Goal: Task Accomplishment & Management: Use online tool/utility

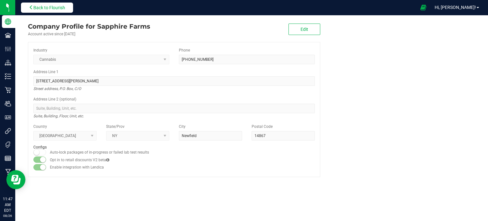
click at [55, 4] on button "Back to Flourish" at bounding box center [47, 8] width 52 height 10
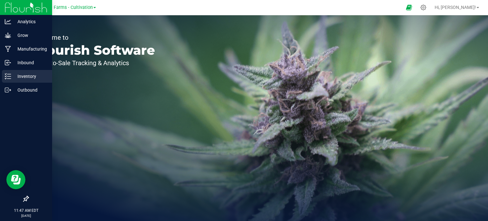
click at [15, 73] on p "Inventory" at bounding box center [30, 76] width 38 height 8
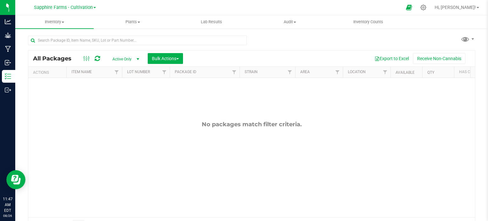
click at [93, 8] on span at bounding box center [94, 7] width 3 height 1
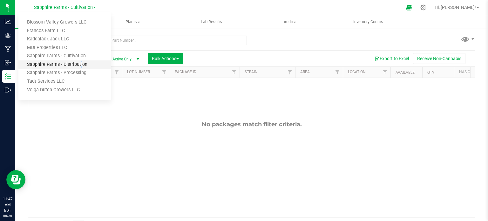
click at [79, 67] on link "Sapphire Farms - Distribution" at bounding box center [64, 64] width 93 height 9
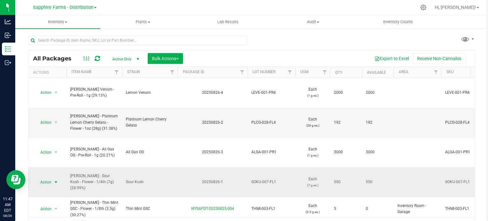
click at [53, 180] on span "select" at bounding box center [55, 182] width 5 height 5
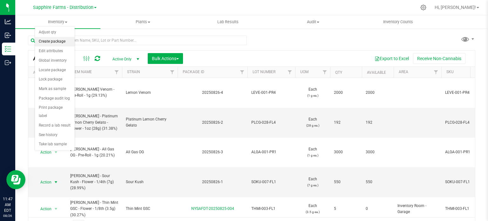
click at [52, 40] on li "Create package" at bounding box center [55, 42] width 40 height 10
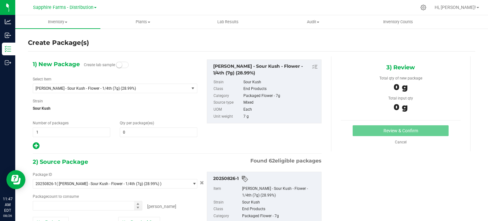
type input "0 ea"
click at [51, 132] on span "1 1" at bounding box center [72, 132] width 78 height 10
type input "11"
click at [146, 132] on span "0 0" at bounding box center [159, 132] width 78 height 10
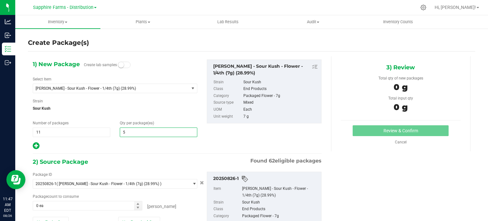
type input "50"
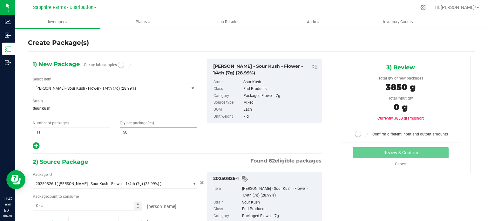
type input "50"
click at [132, 146] on div at bounding box center [115, 146] width 165 height 8
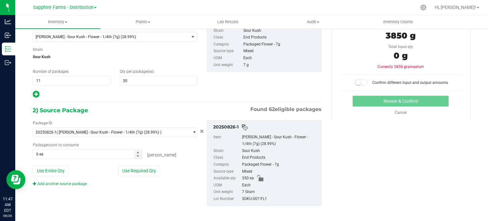
scroll to position [54, 0]
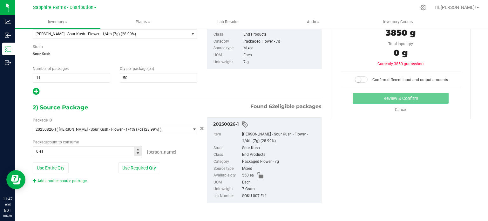
click at [72, 155] on span "0 ea 0" at bounding box center [88, 151] width 110 height 10
type input "550"
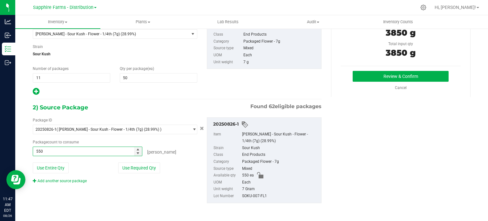
type input "550 ea"
click at [264, 75] on div "1) New Package Create lab samples Select Item [PERSON_NAME] - Sour Kush - Flowe…" at bounding box center [177, 50] width 298 height 91
drag, startPoint x: 351, startPoint y: 103, endPoint x: 371, endPoint y: 112, distance: 21.2
click at [371, 112] on div "1) New Package Create lab samples Select Item [PERSON_NAME] - Sour Kush - Flowe…" at bounding box center [251, 109] width 447 height 214
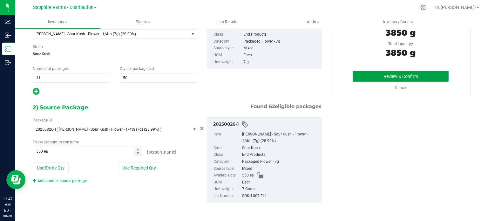
click at [364, 74] on button "Review & Confirm" at bounding box center [401, 76] width 96 height 11
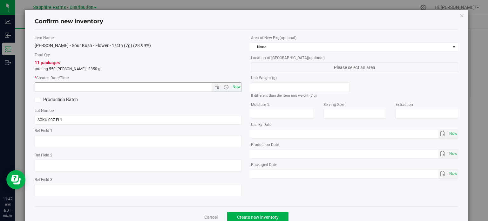
click at [231, 85] on span "Now" at bounding box center [236, 86] width 11 height 9
type input "[DATE] 11:47 AM"
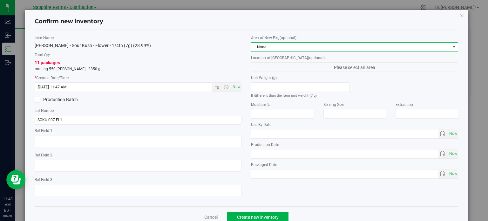
click at [299, 46] on span "None" at bounding box center [350, 47] width 199 height 9
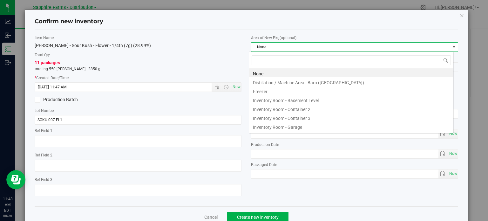
scroll to position [9, 205]
click at [294, 117] on li "Inventory Room - Container 3" at bounding box center [351, 117] width 204 height 9
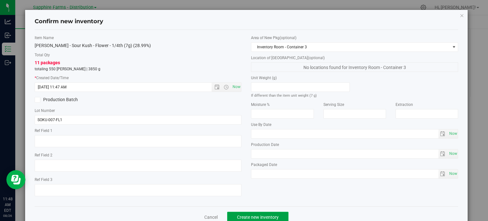
click at [257, 216] on span "Create new inventory" at bounding box center [258, 216] width 42 height 5
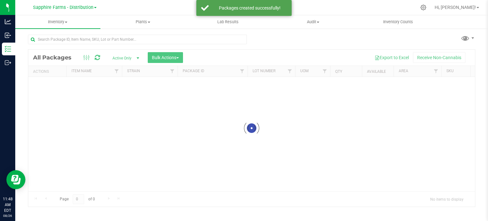
scroll to position [1, 0]
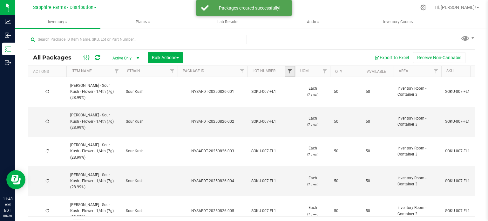
click at [289, 69] on span "Filter" at bounding box center [289, 71] width 5 height 5
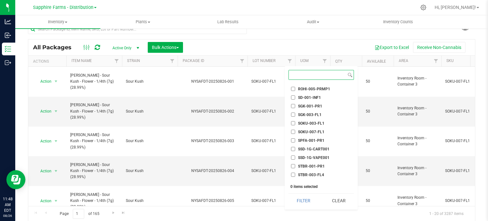
scroll to position [616, 0]
click at [311, 131] on span "SOKU-007-FL1" at bounding box center [311, 132] width 26 height 4
click at [295, 131] on input "SOKU-007-FL1" at bounding box center [293, 132] width 4 height 4
checkbox input "true"
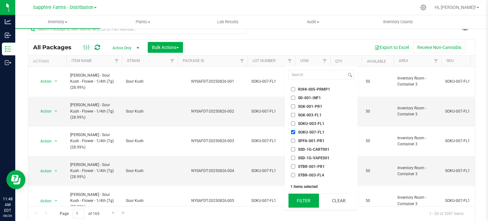
click at [302, 198] on button "Filter" at bounding box center [304, 201] width 31 height 14
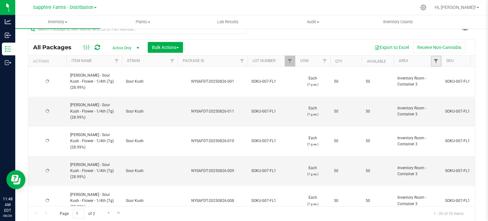
click at [435, 61] on span "Filter" at bounding box center [435, 60] width 5 height 5
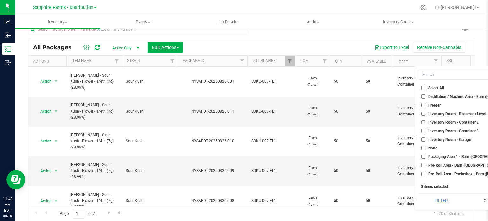
click at [432, 131] on span "Inventory Room - Container 3" at bounding box center [453, 131] width 51 height 4
click at [426, 131] on input "Inventory Room - Container 3" at bounding box center [423, 131] width 4 height 4
checkbox input "true"
click at [437, 201] on button "Filter" at bounding box center [441, 201] width 45 height 14
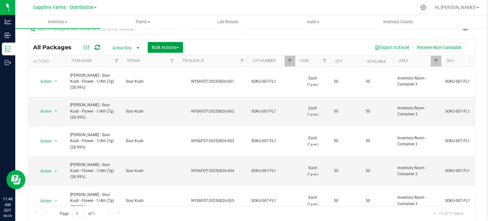
click at [167, 48] on span "Bulk Actions" at bounding box center [165, 47] width 27 height 5
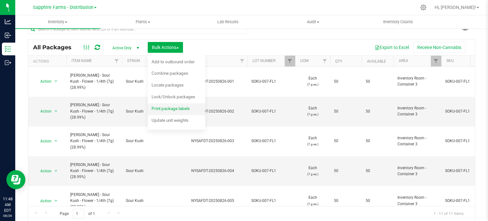
click at [163, 108] on span "Print package labels" at bounding box center [171, 108] width 38 height 5
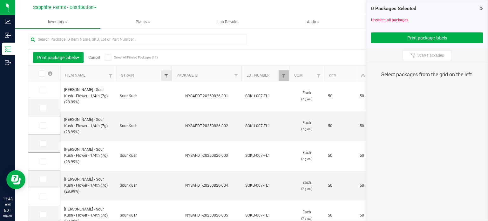
scroll to position [11, 0]
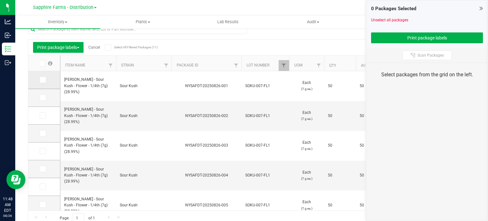
click at [42, 80] on icon at bounding box center [42, 80] width 4 height 0
click at [0, 0] on input "checkbox" at bounding box center [0, 0] width 0 height 0
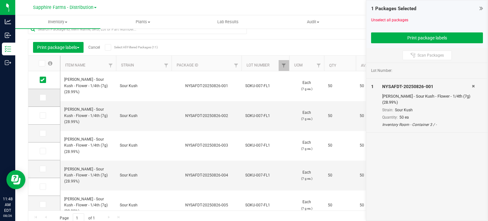
click at [42, 98] on icon at bounding box center [42, 98] width 4 height 0
click at [0, 0] on input "checkbox" at bounding box center [0, 0] width 0 height 0
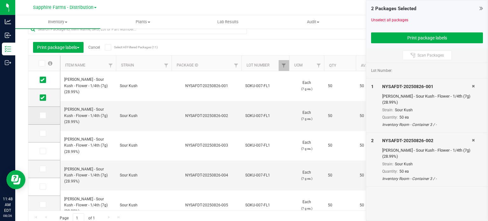
click at [41, 118] on span at bounding box center [43, 115] width 6 height 6
click at [0, 0] on input "checkbox" at bounding box center [0, 0] width 0 height 0
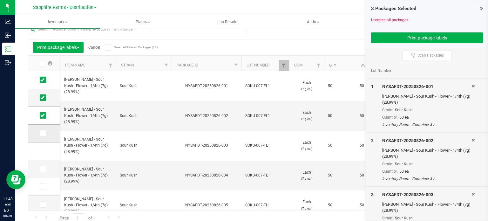
click at [42, 133] on icon at bounding box center [42, 133] width 4 height 0
click at [0, 0] on input "checkbox" at bounding box center [0, 0] width 0 height 0
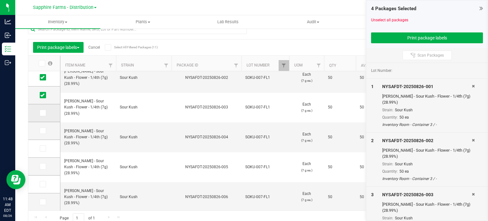
click at [43, 117] on td at bounding box center [44, 113] width 32 height 18
click at [114, 43] on div "Select All Filtered Packages (11)" at bounding box center [125, 47] width 41 height 9
click at [115, 48] on span "Select All Filtered Packages (11)" at bounding box center [130, 46] width 32 height 3
click at [0, 0] on input "Select All Filtered Packages (11)" at bounding box center [0, 0] width 0 height 0
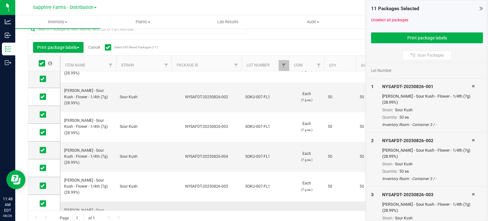
scroll to position [0, 0]
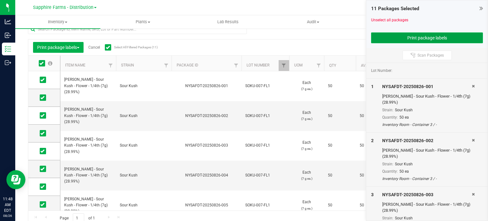
click at [391, 39] on button "Print package labels" at bounding box center [427, 37] width 112 height 11
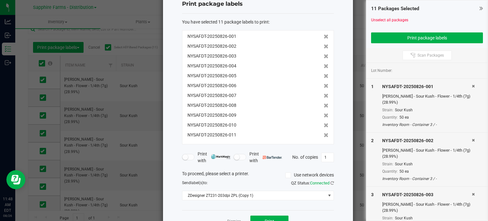
scroll to position [40, 0]
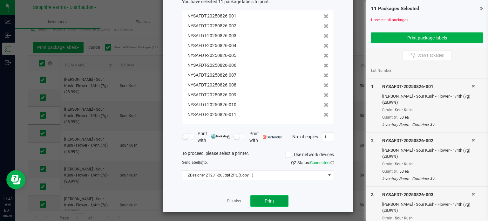
click at [268, 201] on span "Print" at bounding box center [270, 200] width 10 height 5
click at [233, 198] on link "Dismiss" at bounding box center [234, 200] width 14 height 5
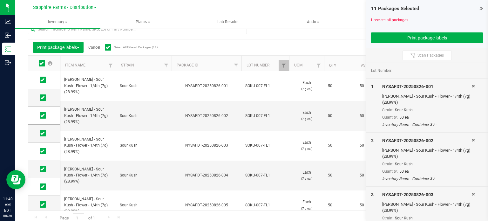
click at [92, 44] on div "Print package labels Cancel Select All Filtered Packages (11)" at bounding box center [89, 47] width 113 height 11
click at [93, 48] on link "Cancel" at bounding box center [94, 47] width 12 height 4
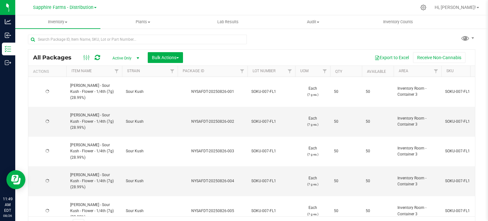
scroll to position [11, 0]
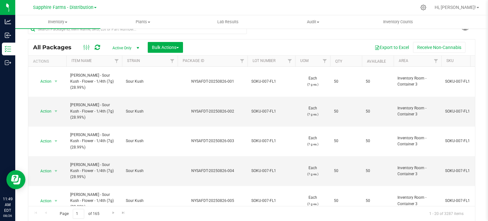
click at [180, 59] on th "Package ID" at bounding box center [213, 61] width 70 height 11
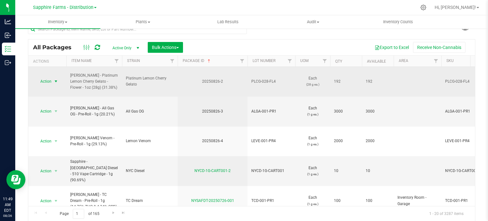
click at [56, 79] on span "select" at bounding box center [55, 81] width 5 height 5
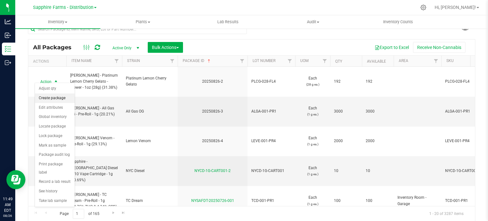
click at [52, 96] on li "Create package" at bounding box center [55, 98] width 40 height 10
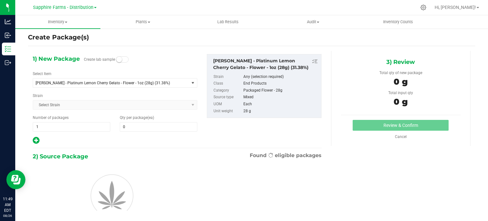
scroll to position [11, 0]
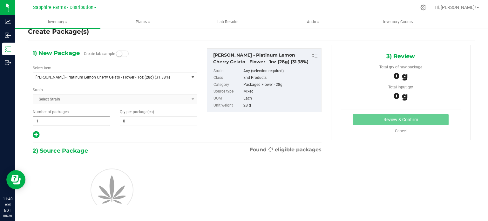
click at [52, 117] on input "1" at bounding box center [71, 121] width 77 height 9
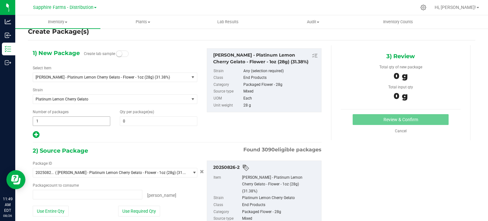
click at [52, 121] on span "1 1" at bounding box center [72, 121] width 78 height 10
type input "0 ea"
type input "12"
click at [133, 120] on span "0 0" at bounding box center [159, 121] width 78 height 10
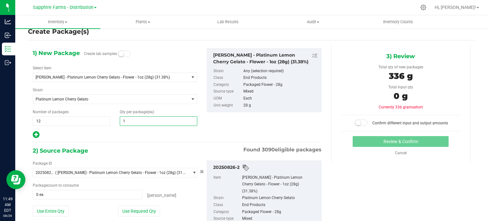
type input "16"
click at [182, 142] on hr at bounding box center [177, 142] width 289 height 1
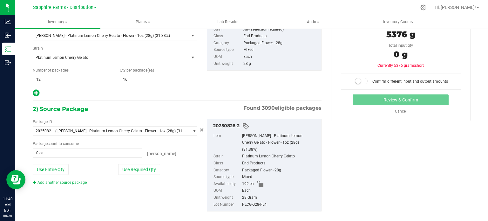
scroll to position [54, 0]
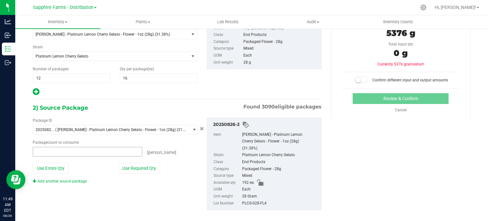
click at [61, 148] on span at bounding box center [88, 152] width 110 height 10
type input "192"
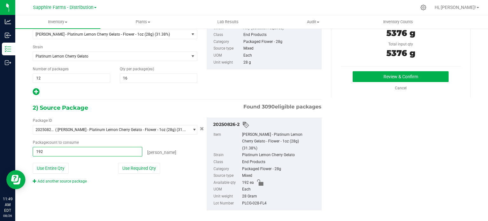
type input "192 ea"
drag, startPoint x: 262, startPoint y: 83, endPoint x: 303, endPoint y: 87, distance: 40.3
click at [263, 83] on div "1) New Package Create lab samples Select Item [PERSON_NAME] - Platinum Lemon Ch…" at bounding box center [177, 50] width 298 height 91
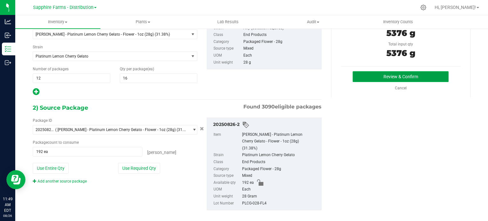
click at [366, 77] on button "Review & Confirm" at bounding box center [401, 76] width 96 height 11
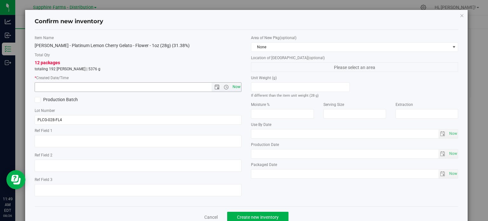
click at [235, 88] on span "Now" at bounding box center [236, 86] width 11 height 9
type input "[DATE] 11:49 AM"
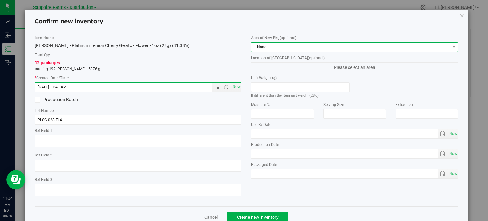
click at [280, 48] on span "None" at bounding box center [350, 47] width 199 height 9
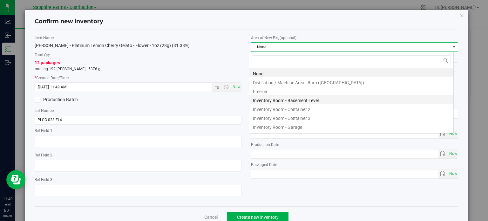
scroll to position [9, 205]
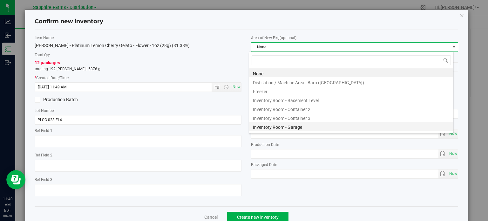
click at [306, 126] on li "Inventory Room - Garage" at bounding box center [351, 126] width 204 height 9
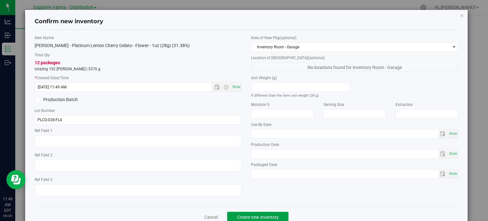
click at [263, 215] on span "Create new inventory" at bounding box center [258, 216] width 42 height 5
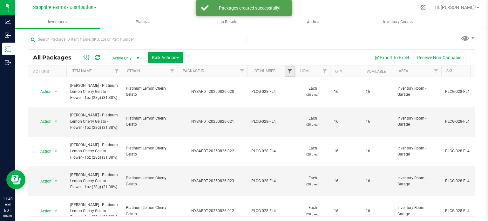
scroll to position [11, 0]
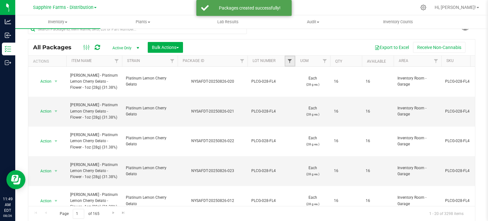
click at [291, 62] on span "Filter" at bounding box center [289, 60] width 5 height 5
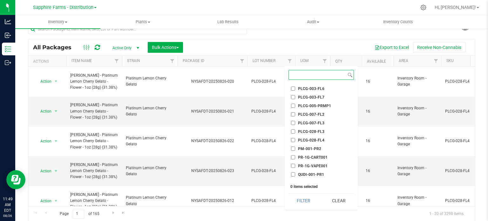
scroll to position [508, 0]
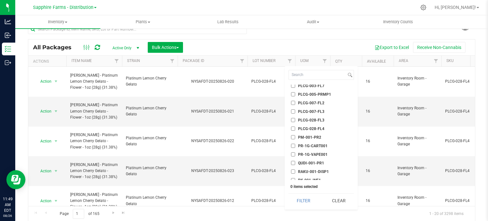
click at [320, 128] on span "PLCG-028-FL4" at bounding box center [311, 129] width 26 height 4
click at [295, 128] on input "PLCG-028-FL4" at bounding box center [293, 128] width 4 height 4
checkbox input "true"
click at [303, 201] on button "Filter" at bounding box center [304, 201] width 31 height 14
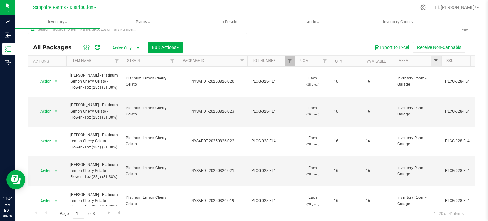
click at [436, 59] on span "Filter" at bounding box center [435, 60] width 5 height 5
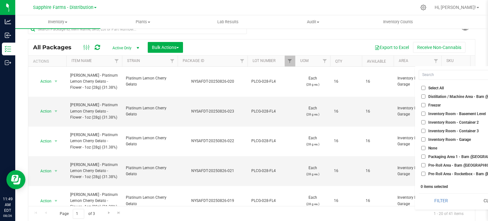
click at [440, 138] on span "Inventory Room - Garage" at bounding box center [449, 140] width 43 height 4
click at [426, 137] on input "Inventory Room - Garage" at bounding box center [423, 139] width 4 height 4
checkbox input "true"
click at [441, 201] on button "Filter" at bounding box center [441, 201] width 45 height 14
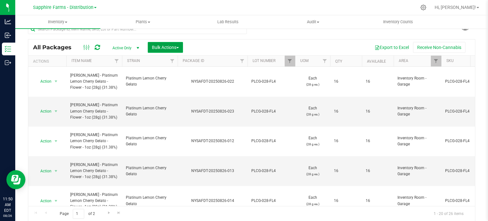
click at [177, 44] on button "Bulk Actions" at bounding box center [165, 47] width 35 height 11
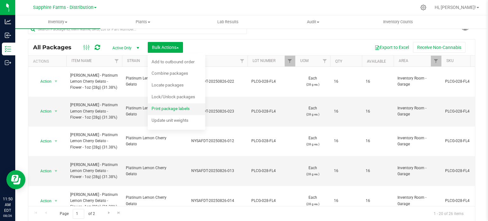
click at [163, 111] on div "Print package labels" at bounding box center [175, 109] width 47 height 10
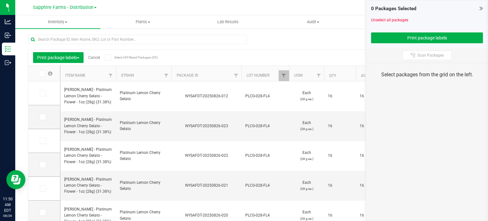
scroll to position [11, 0]
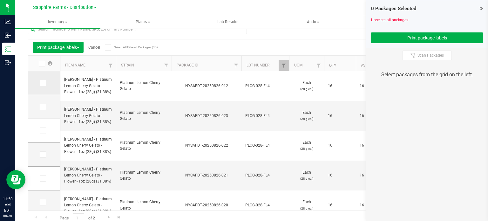
click at [42, 83] on icon at bounding box center [42, 83] width 4 height 0
click at [0, 0] on input "checkbox" at bounding box center [0, 0] width 0 height 0
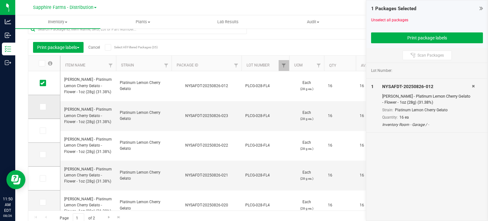
click at [40, 107] on icon at bounding box center [42, 107] width 4 height 0
click at [0, 0] on input "checkbox" at bounding box center [0, 0] width 0 height 0
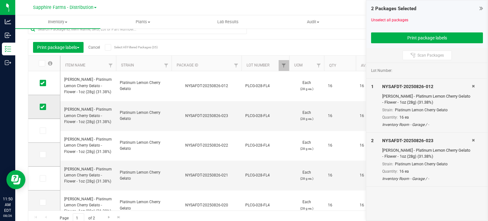
scroll to position [38, 0]
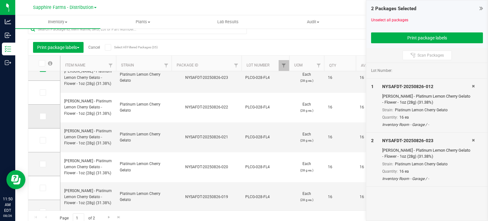
drag, startPoint x: 42, startPoint y: 91, endPoint x: 41, endPoint y: 112, distance: 20.3
click at [42, 92] on icon at bounding box center [42, 92] width 4 height 0
click at [0, 0] on input "checkbox" at bounding box center [0, 0] width 0 height 0
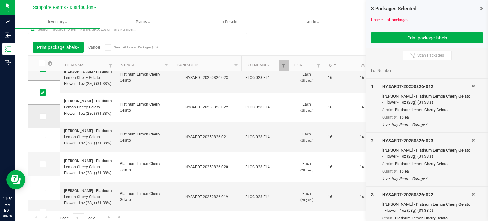
click at [41, 119] on span at bounding box center [43, 116] width 6 height 6
click at [0, 0] on input "checkbox" at bounding box center [0, 0] width 0 height 0
click at [44, 137] on span at bounding box center [43, 140] width 6 height 6
click at [0, 0] on input "checkbox" at bounding box center [0, 0] width 0 height 0
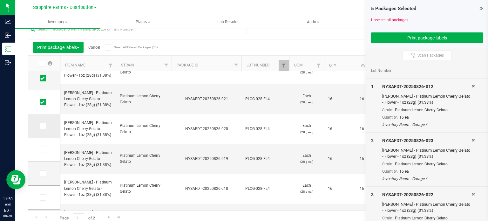
click at [43, 126] on icon at bounding box center [42, 126] width 4 height 0
click at [0, 0] on input "checkbox" at bounding box center [0, 0] width 0 height 0
click at [43, 150] on icon at bounding box center [42, 150] width 4 height 0
click at [0, 0] on input "checkbox" at bounding box center [0, 0] width 0 height 0
click at [42, 174] on icon at bounding box center [42, 174] width 4 height 0
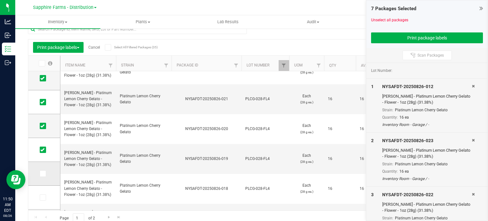
click at [0, 0] on input "checkbox" at bounding box center [0, 0] width 0 height 0
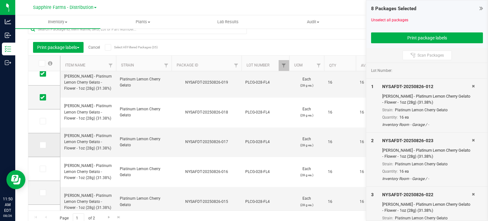
drag, startPoint x: 43, startPoint y: 120, endPoint x: 43, endPoint y: 140, distance: 20.7
click at [43, 121] on icon at bounding box center [42, 121] width 4 height 0
click at [0, 0] on input "checkbox" at bounding box center [0, 0] width 0 height 0
click at [42, 147] on span at bounding box center [43, 145] width 6 height 6
click at [0, 0] on input "checkbox" at bounding box center [0, 0] width 0 height 0
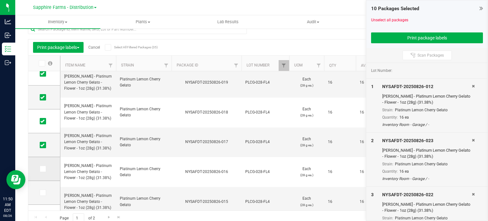
click at [42, 169] on icon at bounding box center [42, 169] width 4 height 0
click at [0, 0] on input "checkbox" at bounding box center [0, 0] width 0 height 0
click at [43, 193] on icon at bounding box center [42, 193] width 4 height 0
click at [0, 0] on input "checkbox" at bounding box center [0, 0] width 0 height 0
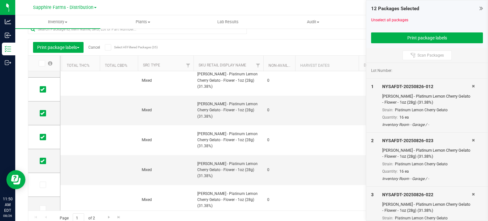
scroll to position [0, 0]
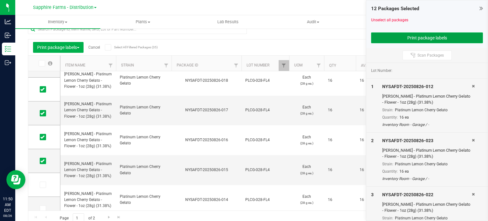
click at [380, 37] on button "Print package labels" at bounding box center [427, 37] width 112 height 11
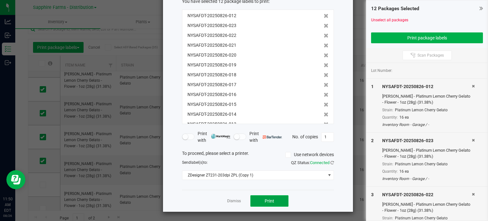
click at [273, 196] on button "Print" at bounding box center [269, 200] width 38 height 11
click at [229, 198] on app-cancel-button "Dismiss" at bounding box center [234, 201] width 14 height 7
click at [233, 201] on link "Dismiss" at bounding box center [234, 200] width 14 height 5
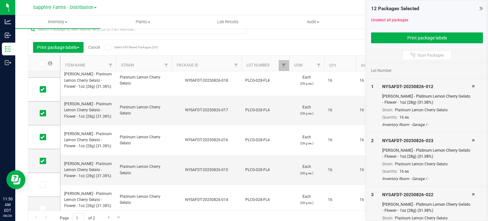
click at [96, 51] on div "Print package labels Cancel Select All Filtered Packages (35)" at bounding box center [89, 47] width 113 height 11
click at [94, 49] on link "Cancel" at bounding box center [94, 47] width 12 height 4
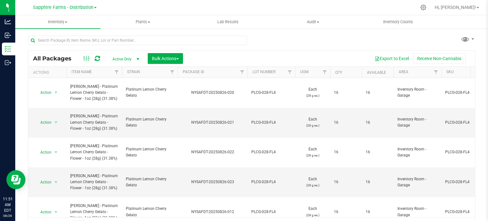
click at [181, 69] on th "Package ID" at bounding box center [213, 72] width 70 height 11
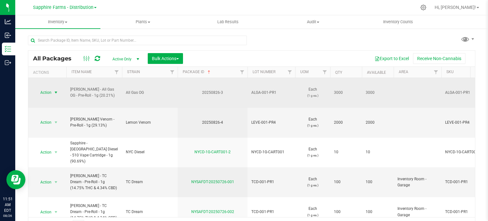
click at [55, 90] on span "select" at bounding box center [55, 92] width 5 height 5
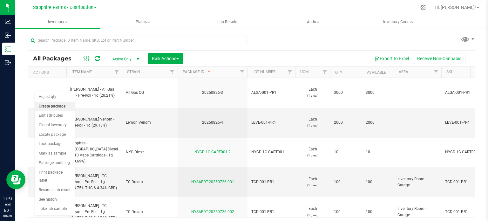
click at [52, 107] on li "Create package" at bounding box center [55, 107] width 40 height 10
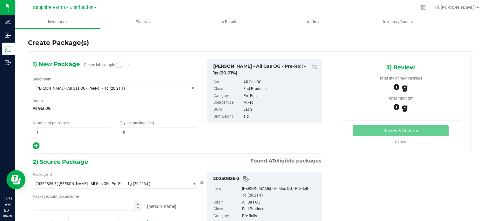
type input "0 ea"
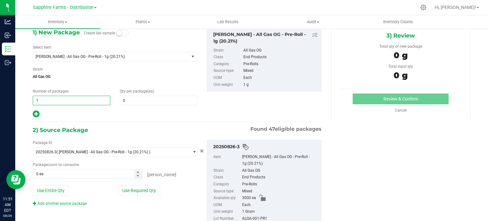
click at [42, 98] on span "1 1" at bounding box center [72, 101] width 78 height 10
type input "30"
click at [123, 103] on span "0 0" at bounding box center [159, 101] width 78 height 10
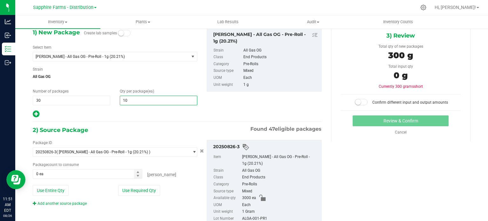
type input "100"
click at [68, 173] on span "0 ea 0" at bounding box center [88, 174] width 110 height 10
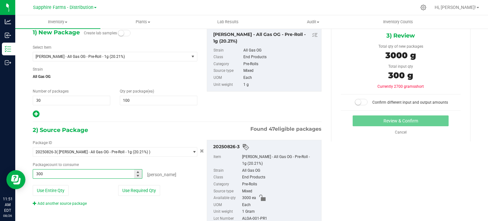
type input "3000"
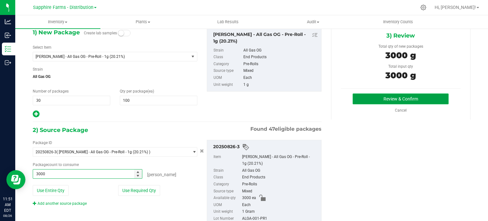
type input "3000 ea"
click at [370, 97] on button "Review & Confirm" at bounding box center [401, 98] width 96 height 11
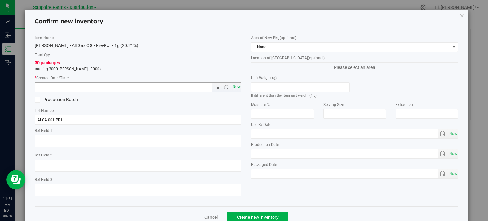
click at [234, 86] on span "Now" at bounding box center [236, 86] width 11 height 9
type input "[DATE] 11:51 AM"
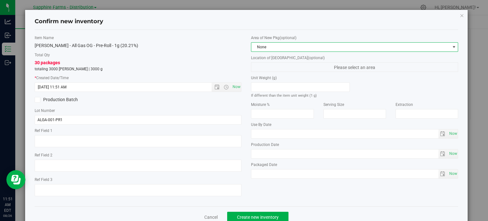
click at [328, 50] on span "None" at bounding box center [350, 47] width 199 height 9
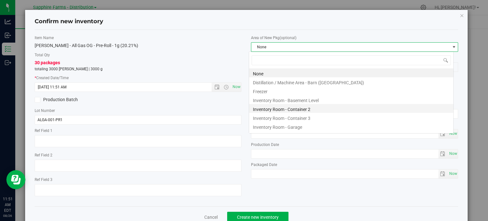
scroll to position [9, 205]
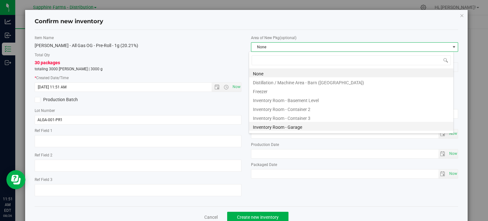
click at [327, 126] on li "Inventory Room - Garage" at bounding box center [351, 126] width 204 height 9
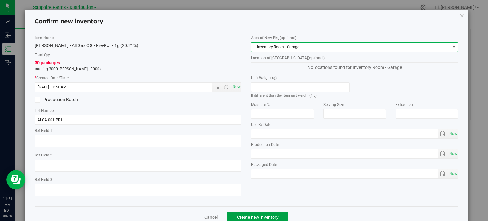
click at [244, 216] on span "Create new inventory" at bounding box center [258, 216] width 42 height 5
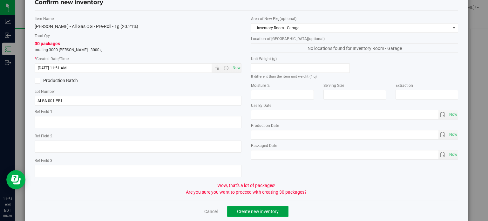
scroll to position [29, 0]
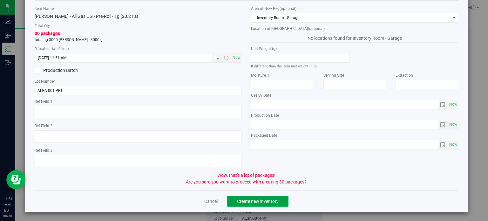
click at [250, 201] on span "Create new inventory" at bounding box center [258, 201] width 42 height 5
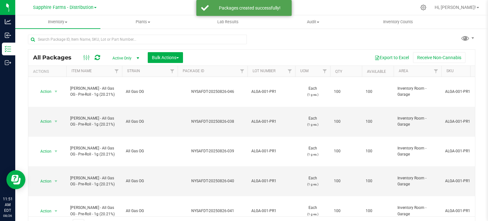
scroll to position [11, 0]
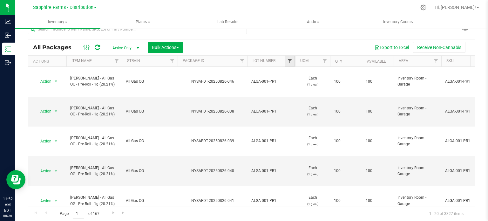
click at [290, 57] on link "Filter" at bounding box center [290, 61] width 10 height 11
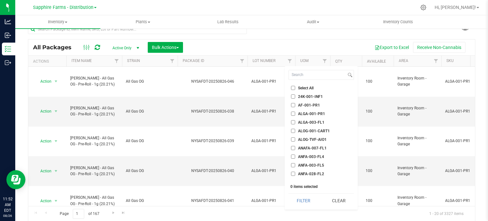
click at [316, 113] on span "ALGA-001-PR1" at bounding box center [311, 114] width 27 height 4
click at [295, 113] on input "ALGA-001-PR1" at bounding box center [293, 114] width 4 height 4
checkbox input "true"
click at [307, 203] on button "Filter" at bounding box center [304, 201] width 31 height 14
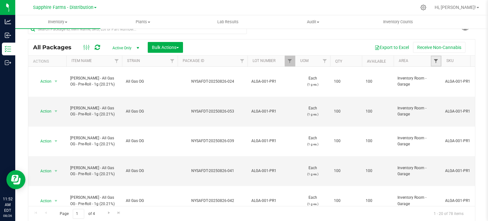
click at [437, 63] on span "Filter" at bounding box center [435, 60] width 5 height 5
click at [437, 62] on span "Filter" at bounding box center [435, 60] width 5 height 5
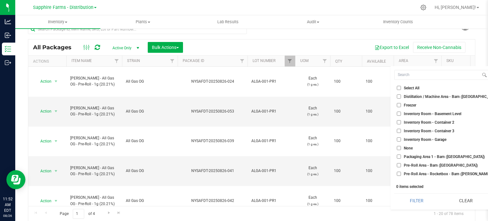
click at [423, 139] on span "Inventory Room - Garage" at bounding box center [425, 140] width 43 height 4
click at [401, 139] on input "Inventory Room - Garage" at bounding box center [399, 139] width 4 height 4
checkbox input "true"
click at [413, 199] on button "Filter" at bounding box center [416, 201] width 45 height 14
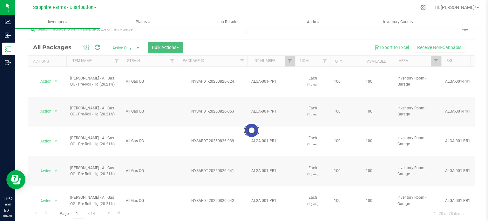
click at [177, 47] on span "button" at bounding box center [177, 47] width 3 height 1
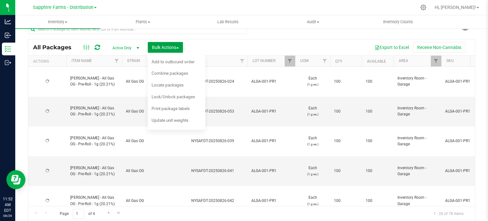
click at [178, 46] on span "Bulk Actions" at bounding box center [165, 47] width 27 height 5
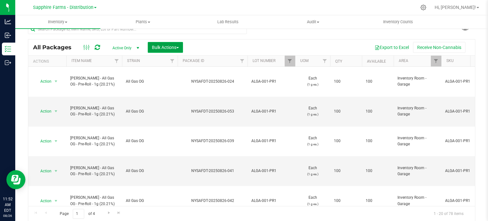
click at [178, 46] on span "Bulk Actions" at bounding box center [165, 47] width 27 height 5
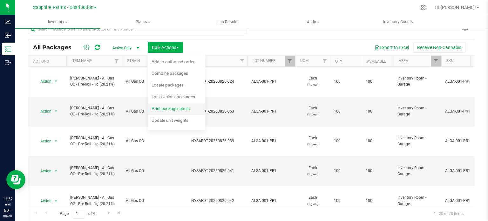
click at [172, 110] on span "Print package labels" at bounding box center [171, 108] width 38 height 5
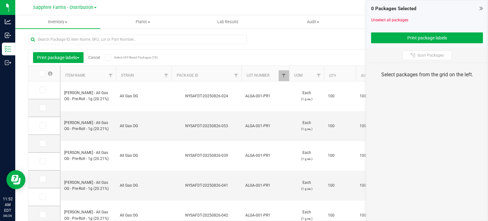
scroll to position [11, 0]
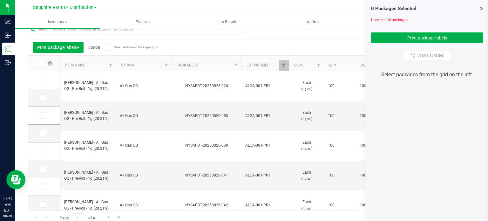
click at [39, 63] on span at bounding box center [42, 63] width 6 height 6
click at [0, 0] on input "checkbox" at bounding box center [0, 0] width 0 height 0
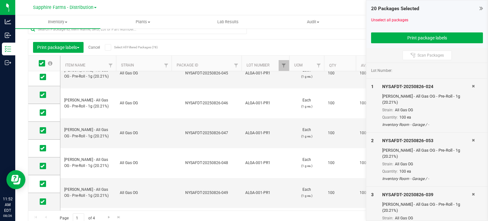
scroll to position [16, 0]
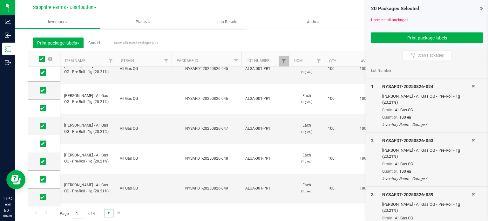
click at [108, 213] on span "Go to the next page" at bounding box center [108, 212] width 5 height 5
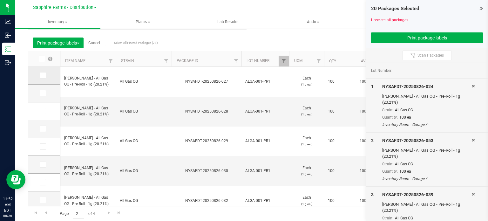
click at [44, 75] on icon at bounding box center [42, 75] width 4 height 0
click at [0, 0] on input "checkbox" at bounding box center [0, 0] width 0 height 0
click at [42, 95] on span at bounding box center [43, 93] width 6 height 6
click at [0, 0] on input "checkbox" at bounding box center [0, 0] width 0 height 0
click at [43, 111] on icon at bounding box center [42, 111] width 4 height 0
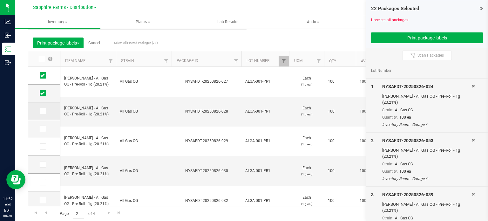
click at [0, 0] on input "checkbox" at bounding box center [0, 0] width 0 height 0
click at [43, 129] on icon at bounding box center [42, 129] width 4 height 0
click at [0, 0] on input "checkbox" at bounding box center [0, 0] width 0 height 0
drag, startPoint x: 43, startPoint y: 148, endPoint x: 43, endPoint y: 157, distance: 8.9
click at [43, 149] on span at bounding box center [43, 146] width 6 height 6
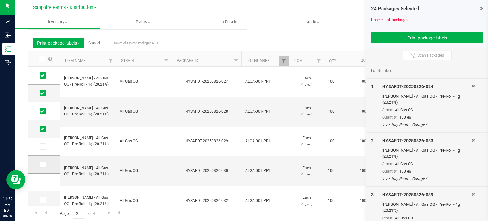
click at [0, 0] on input "checkbox" at bounding box center [0, 0] width 0 height 0
click at [43, 164] on icon at bounding box center [42, 164] width 4 height 0
click at [0, 0] on input "checkbox" at bounding box center [0, 0] width 0 height 0
click at [41, 184] on span at bounding box center [43, 182] width 6 height 6
click at [40, 200] on icon at bounding box center [42, 200] width 4 height 0
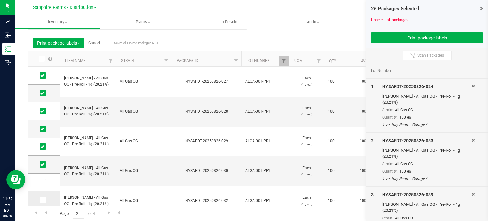
click at [0, 0] on input "checkbox" at bounding box center [0, 0] width 0 height 0
click at [42, 182] on icon at bounding box center [42, 182] width 4 height 0
click at [0, 0] on input "checkbox" at bounding box center [0, 0] width 0 height 0
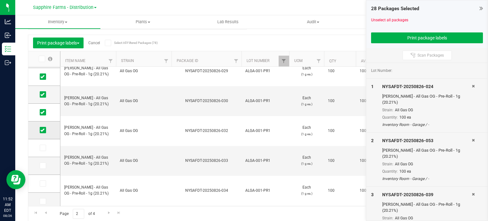
scroll to position [108, 0]
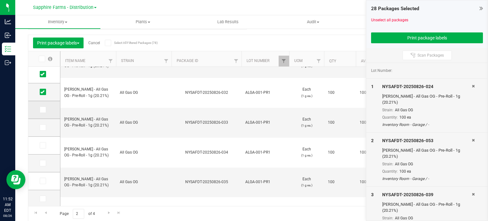
click at [43, 110] on icon at bounding box center [42, 110] width 4 height 0
click at [0, 0] on input "checkbox" at bounding box center [0, 0] width 0 height 0
click at [41, 131] on td at bounding box center [44, 128] width 32 height 18
click at [43, 127] on icon at bounding box center [42, 127] width 4 height 0
click at [0, 0] on input "checkbox" at bounding box center [0, 0] width 0 height 0
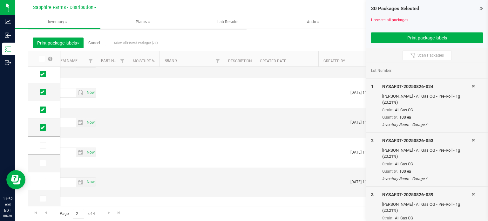
scroll to position [108, 2671]
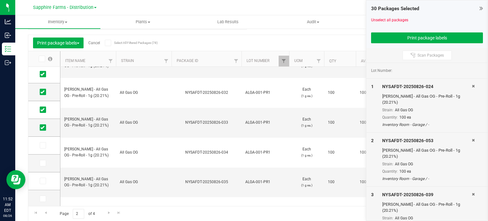
click at [404, 31] on div at bounding box center [427, 30] width 112 height 5
click at [404, 37] on button "Print package labels" at bounding box center [427, 37] width 112 height 11
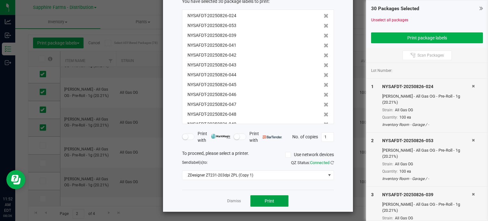
click at [272, 200] on button "Print" at bounding box center [269, 200] width 38 height 11
click at [232, 202] on link "Dismiss" at bounding box center [234, 200] width 14 height 5
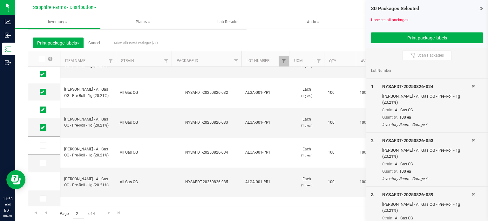
click at [96, 43] on link "Cancel" at bounding box center [94, 43] width 12 height 4
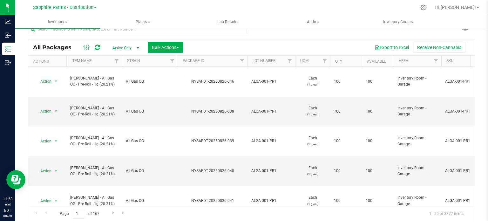
click at [182, 59] on th "Package ID" at bounding box center [213, 61] width 70 height 11
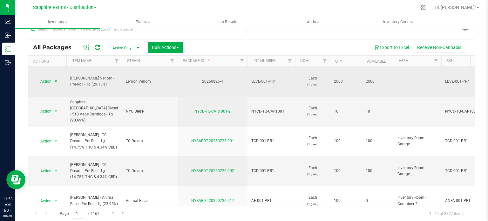
click at [54, 77] on span "select" at bounding box center [56, 81] width 8 height 9
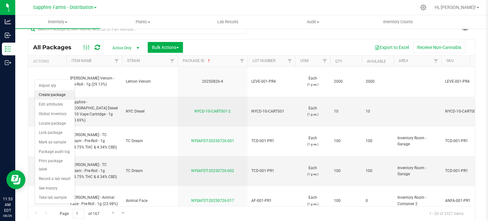
click at [48, 96] on li "Create package" at bounding box center [55, 95] width 40 height 10
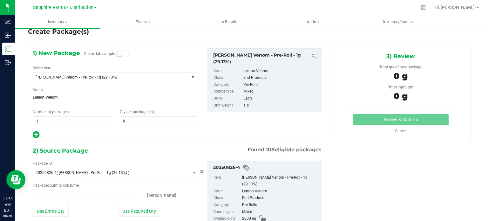
type input "0 ea"
click at [50, 120] on span "1 1" at bounding box center [72, 121] width 78 height 10
type input "20"
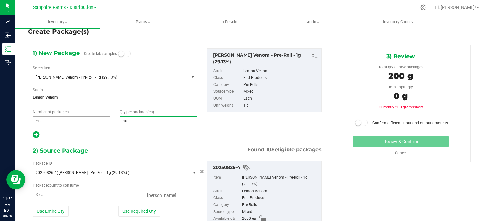
type input "100"
click at [126, 144] on div "1) New Package Create lab samples Select Item [PERSON_NAME] - Pre-Roll - 1g (29…" at bounding box center [177, 152] width 298 height 214
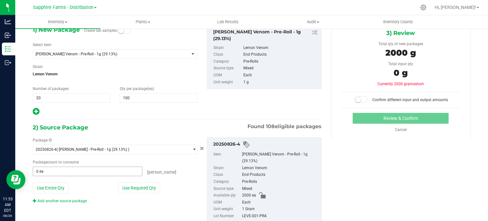
scroll to position [54, 0]
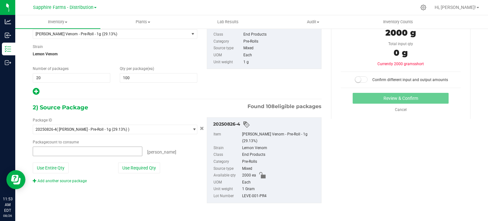
click at [53, 147] on span at bounding box center [88, 151] width 110 height 10
type input "0 ea"
type input "0"
type input "2000"
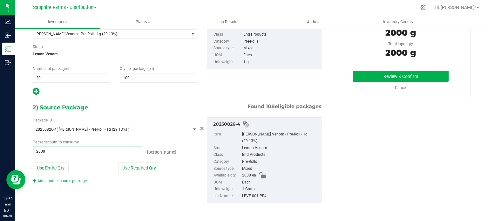
type input "2000 ea"
click at [274, 77] on div "1) New Package Create lab samples Select Item [PERSON_NAME] - Pre-Roll - 1g (29…" at bounding box center [177, 50] width 298 height 91
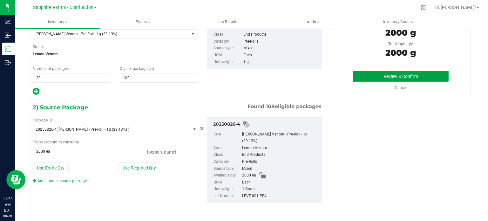
click at [367, 72] on button "Review & Confirm" at bounding box center [401, 76] width 96 height 11
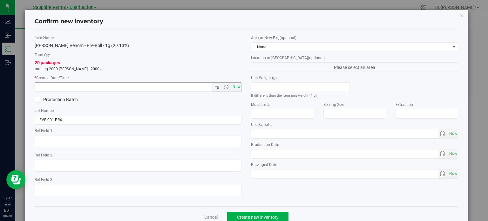
click at [234, 86] on span "Now" at bounding box center [236, 86] width 11 height 9
type input "[DATE] 11:53 AM"
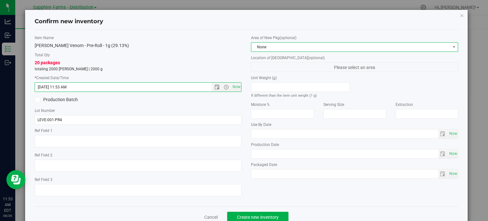
click at [306, 45] on span "None" at bounding box center [350, 47] width 199 height 9
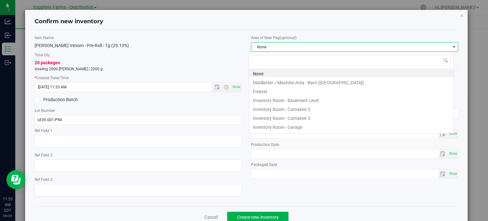
scroll to position [9, 205]
click at [280, 126] on li "Inventory Room - Garage" at bounding box center [351, 126] width 204 height 9
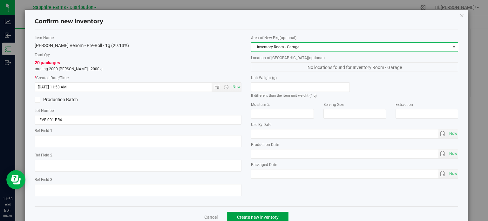
click at [268, 212] on button "Create new inventory" at bounding box center [257, 217] width 61 height 11
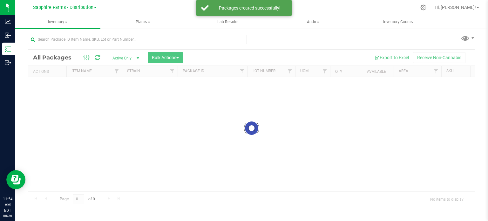
scroll to position [1, 0]
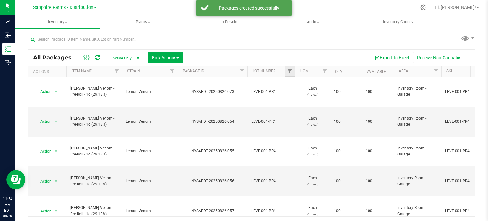
click at [289, 66] on link "Filter" at bounding box center [290, 71] width 10 height 11
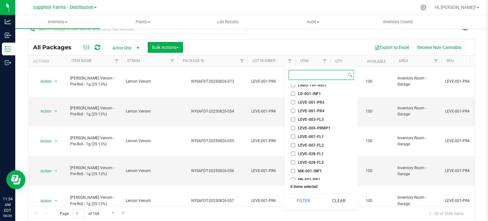
scroll to position [254, 0]
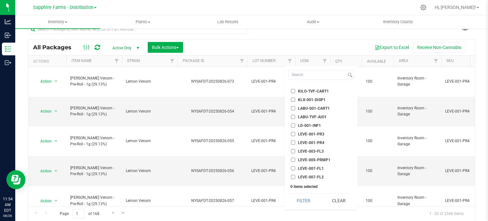
click at [323, 141] on span "LEVE-001-PR4" at bounding box center [311, 143] width 26 height 4
click at [295, 141] on input "LEVE-001-PR4" at bounding box center [293, 142] width 4 height 4
checkbox input "true"
click at [306, 200] on button "Filter" at bounding box center [304, 201] width 31 height 14
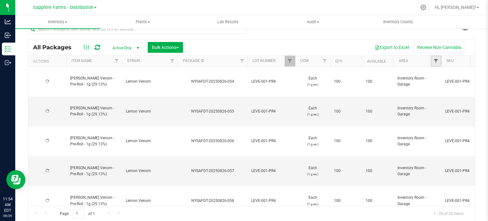
click at [436, 60] on span "Filter" at bounding box center [435, 60] width 5 height 5
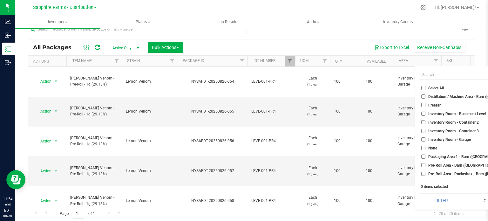
click at [461, 140] on span "Inventory Room - Garage" at bounding box center [449, 140] width 43 height 4
click at [426, 140] on input "Inventory Room - Garage" at bounding box center [423, 139] width 4 height 4
checkbox input "true"
click at [436, 197] on button "Filter" at bounding box center [441, 201] width 45 height 14
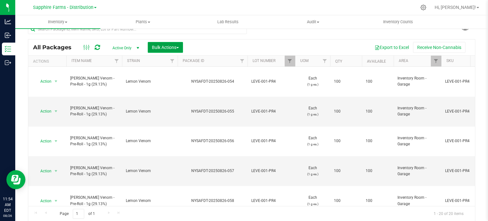
click at [172, 49] on span "Bulk Actions" at bounding box center [165, 47] width 27 height 5
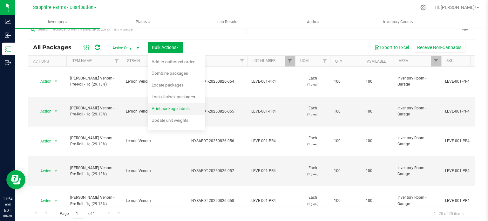
click at [167, 108] on span "Print package labels" at bounding box center [171, 108] width 38 height 5
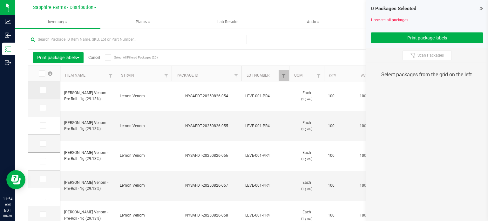
scroll to position [11, 0]
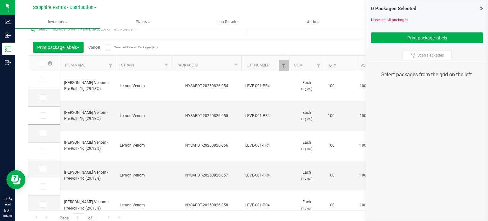
click at [107, 47] on icon at bounding box center [108, 47] width 4 height 0
click at [0, 0] on input "Select All Filtered Packages (20)" at bounding box center [0, 0] width 0 height 0
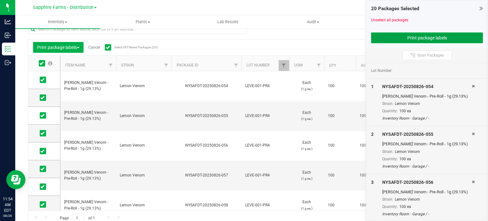
click at [387, 34] on button "Print package labels" at bounding box center [427, 37] width 112 height 11
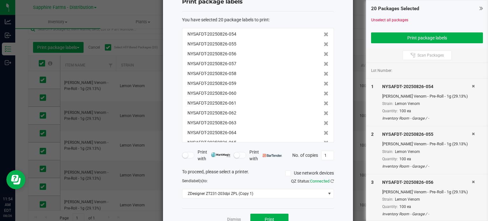
scroll to position [41, 0]
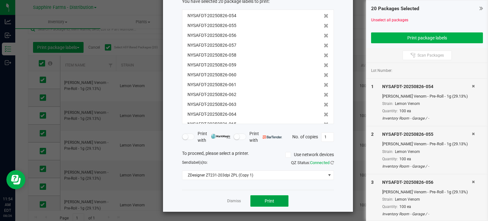
click at [275, 198] on button "Print" at bounding box center [269, 200] width 38 height 11
